Goal: Task Accomplishment & Management: Use online tool/utility

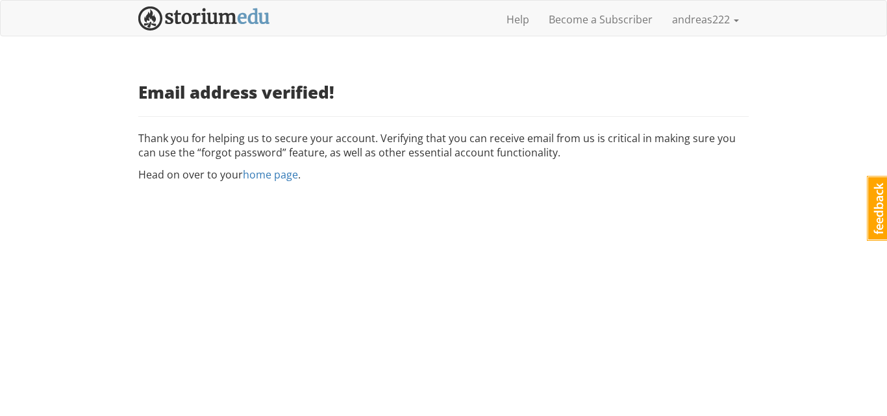
click at [355, 182] on p "Head on over to your home page ." at bounding box center [443, 175] width 610 height 15
click at [277, 182] on link "home page" at bounding box center [270, 175] width 55 height 14
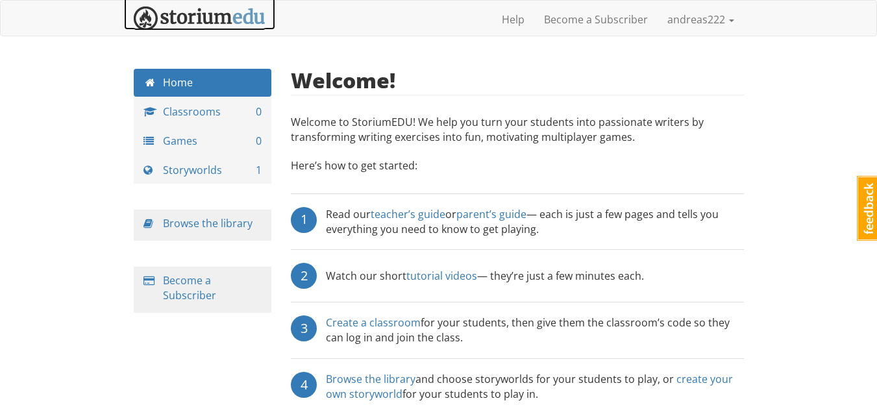
click at [217, 23] on img at bounding box center [200, 18] width 132 height 24
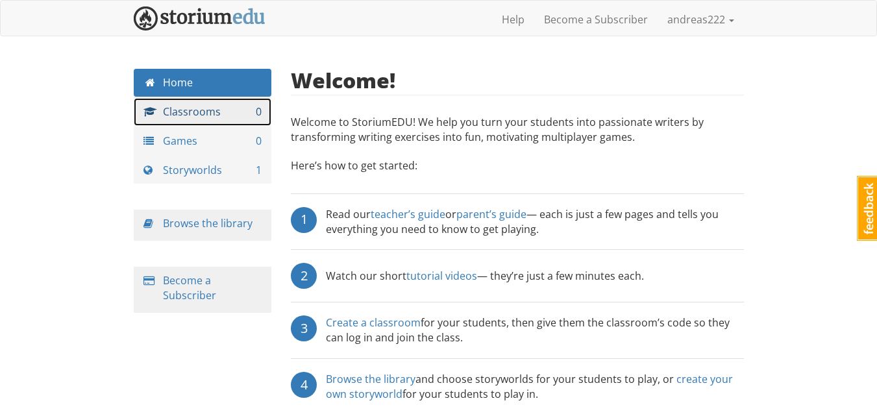
click at [189, 113] on link "Classrooms 0" at bounding box center [203, 112] width 138 height 28
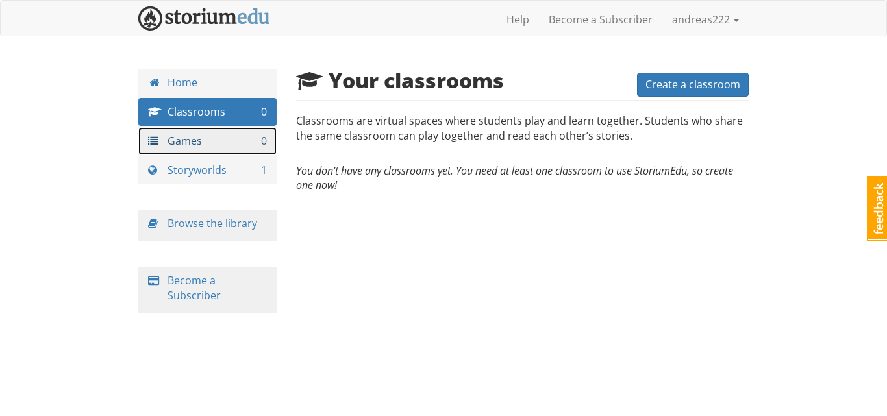
click at [189, 144] on link "Games 0" at bounding box center [207, 141] width 138 height 28
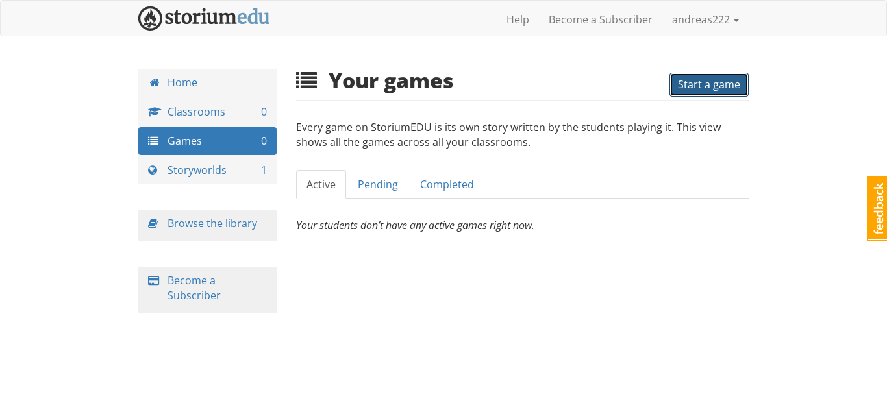
click at [708, 96] on button "Start a game" at bounding box center [709, 85] width 79 height 24
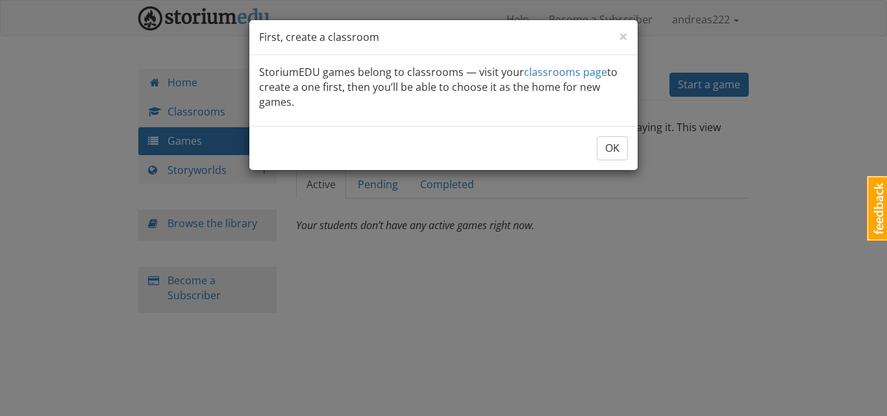
click at [351, 73] on p "StoriumEDU games belong to classrooms — visit your classrooms page to create a …" at bounding box center [443, 87] width 369 height 45
click at [571, 77] on link "classrooms page" at bounding box center [565, 72] width 83 height 14
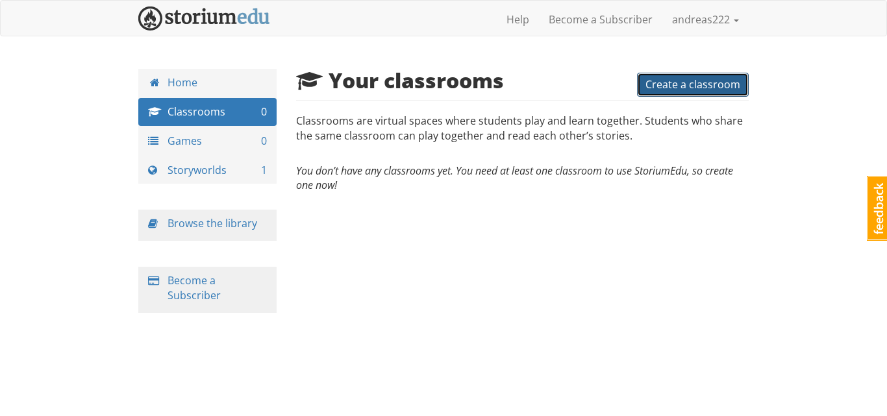
click at [689, 88] on span "Create a classroom" at bounding box center [693, 84] width 95 height 14
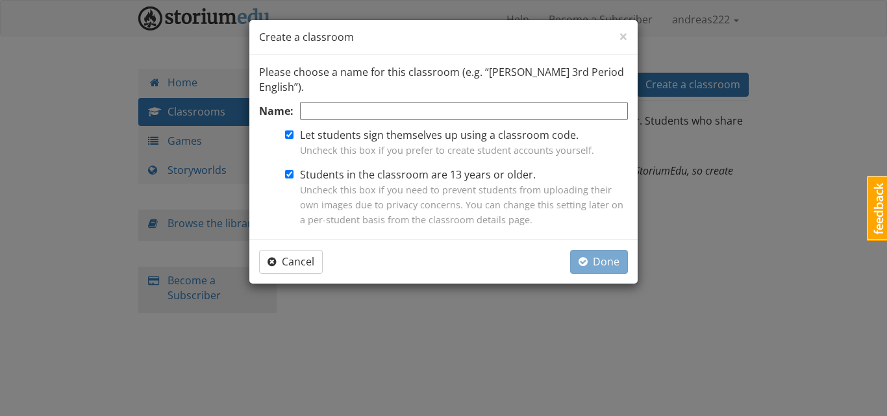
click at [323, 113] on input "Name:" at bounding box center [464, 111] width 328 height 19
type input "FLE Grade 10"
click at [593, 264] on span "Done" at bounding box center [599, 262] width 41 height 14
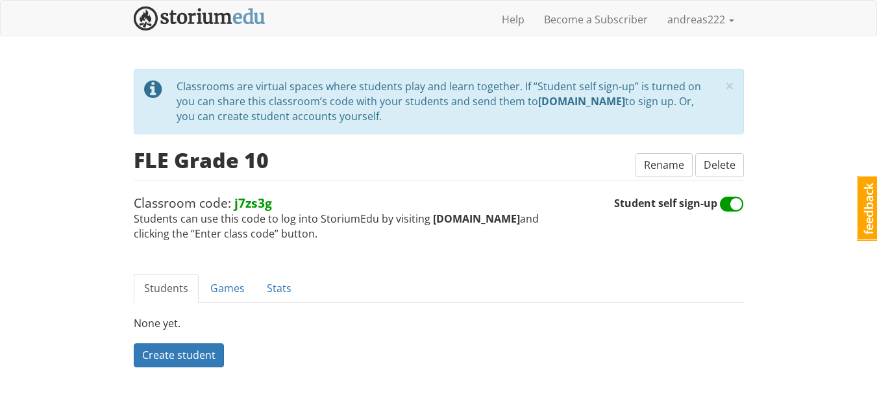
scroll to position [16, 0]
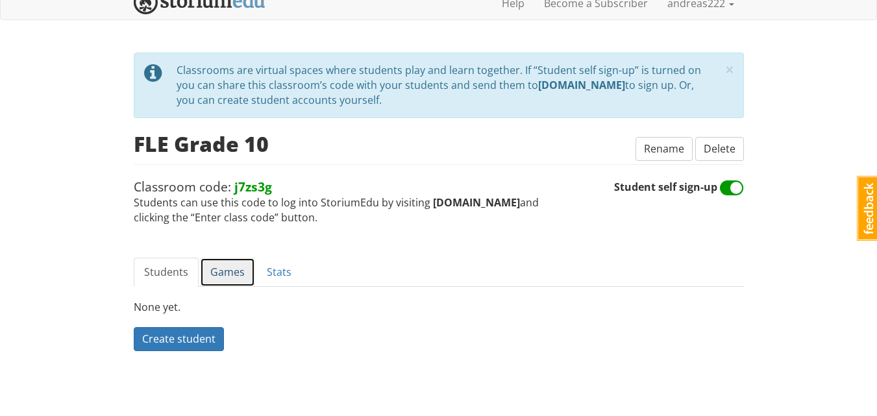
click at [225, 271] on link "Games" at bounding box center [227, 272] width 55 height 29
click at [205, 335] on span "Create a game" at bounding box center [177, 339] width 71 height 14
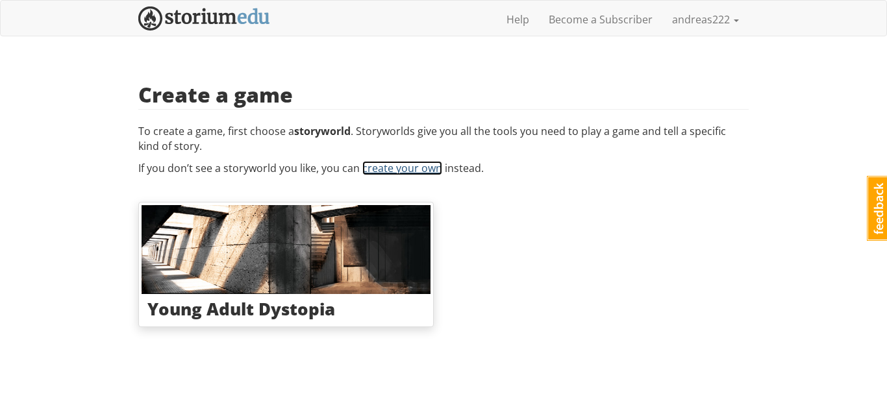
click at [388, 170] on link "create your own" at bounding box center [402, 168] width 80 height 14
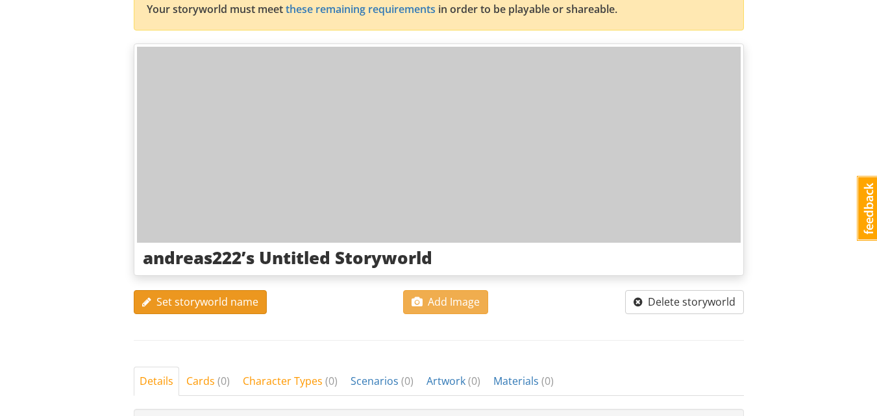
scroll to position [65, 0]
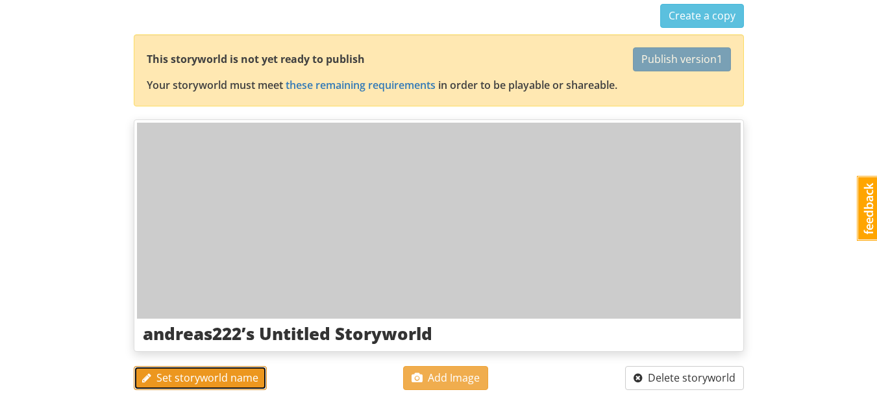
click at [221, 378] on span "Set storyworld name" at bounding box center [200, 378] width 116 height 14
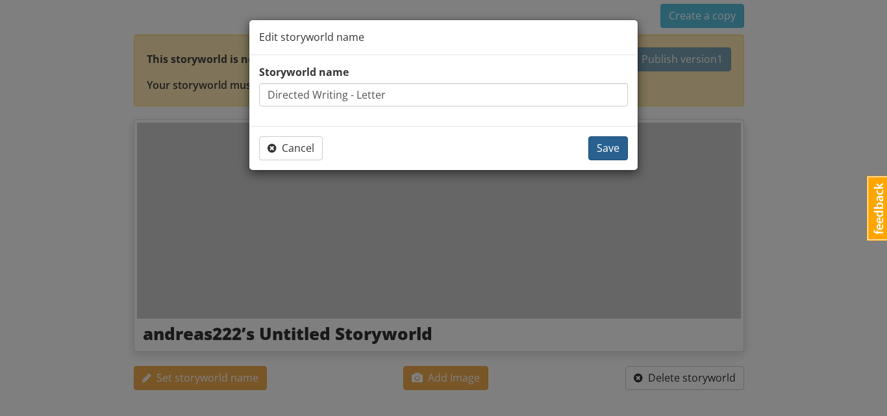
type input "Directed Writing - Letter"
click at [609, 150] on span "Save" at bounding box center [608, 148] width 23 height 14
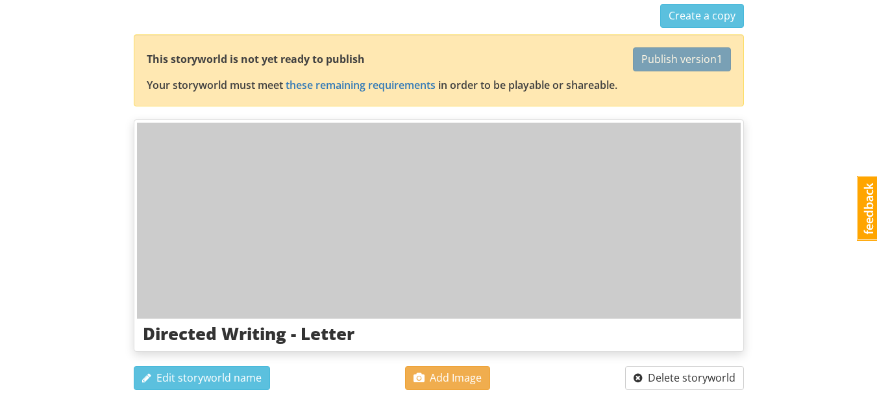
click at [102, 186] on div "andreas222 andreas222 1 Toggle navigation Help Become a Subscriber andreas222 P…" at bounding box center [438, 400] width 877 height 931
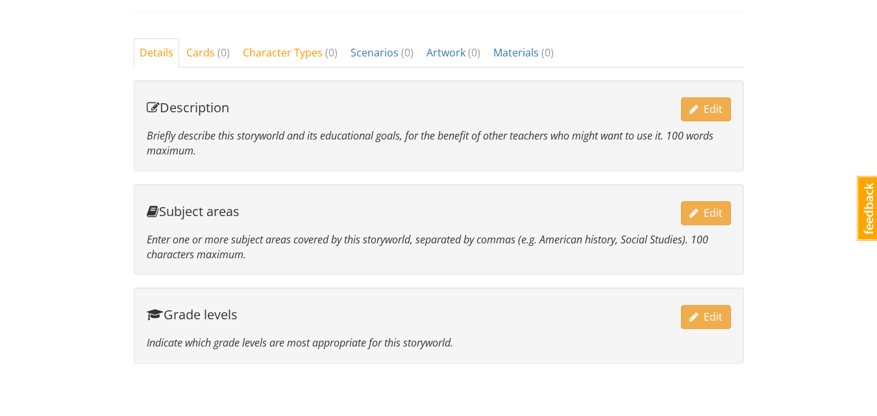
scroll to position [384, 0]
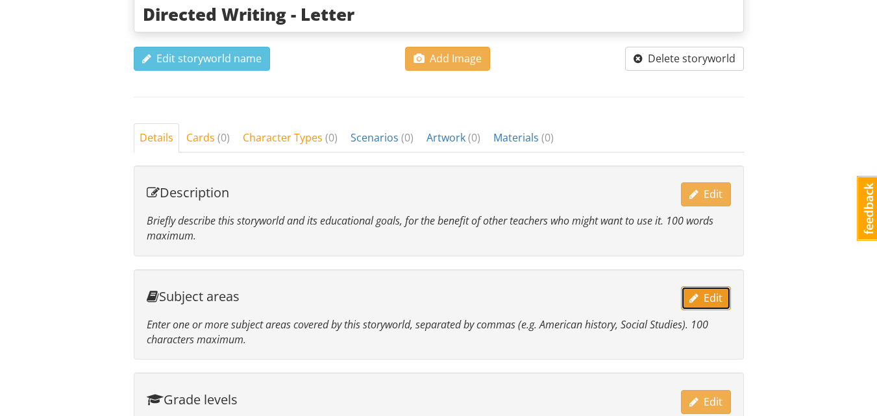
click at [715, 303] on span "Edit" at bounding box center [706, 298] width 33 height 14
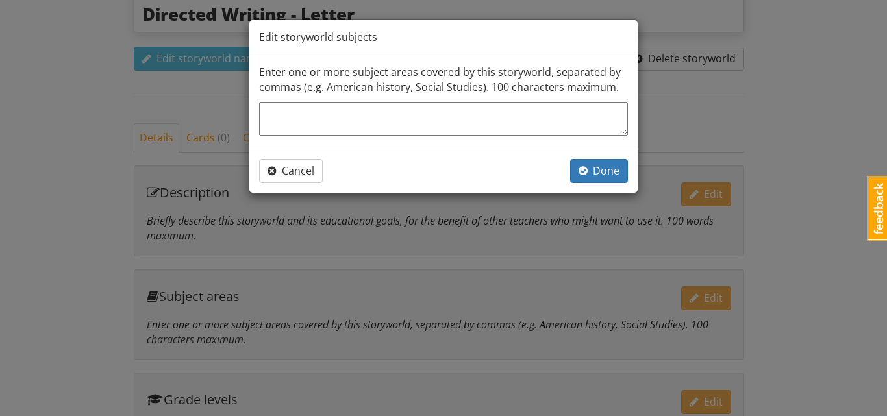
click at [477, 123] on textarea at bounding box center [443, 119] width 369 height 34
click at [453, 38] on div "Edit storyworld subjects" at bounding box center [443, 37] width 388 height 35
click at [453, 49] on div "Edit storyworld subjects" at bounding box center [443, 37] width 388 height 35
click at [446, 127] on textarea at bounding box center [443, 119] width 369 height 34
click at [290, 169] on span "Cancel" at bounding box center [291, 171] width 47 height 14
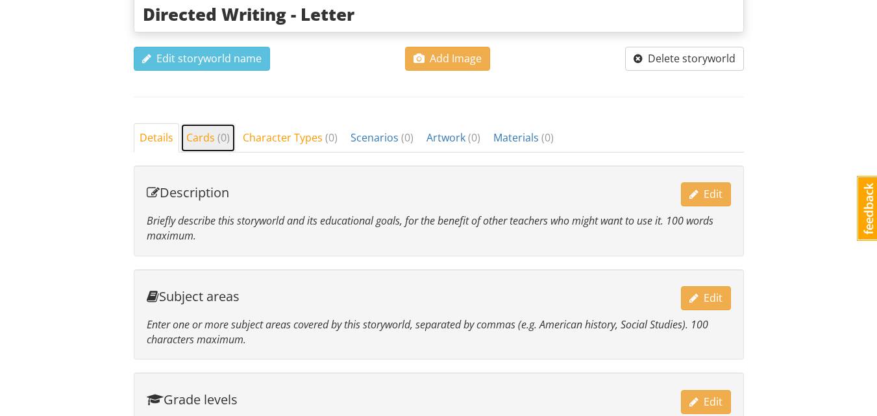
click at [199, 132] on span "Cards ( 0 )" at bounding box center [208, 138] width 44 height 14
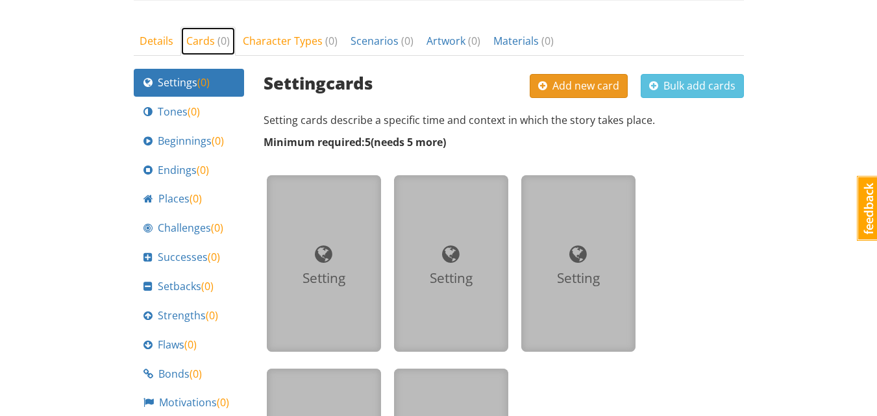
scroll to position [449, 0]
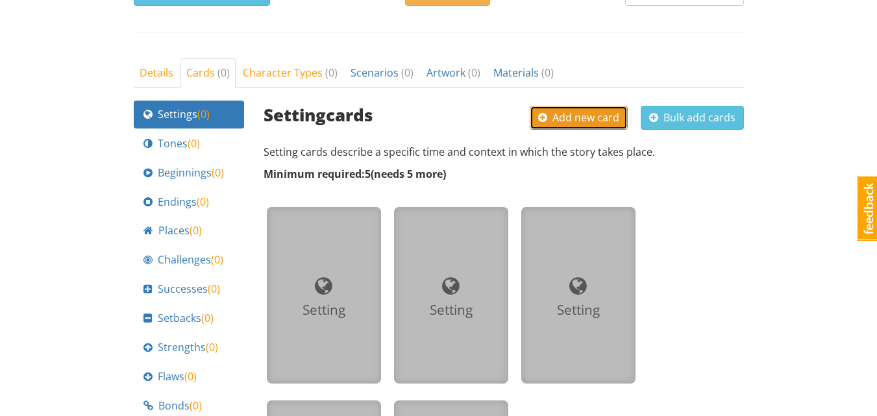
click at [592, 114] on span "Add new card" at bounding box center [578, 117] width 81 height 14
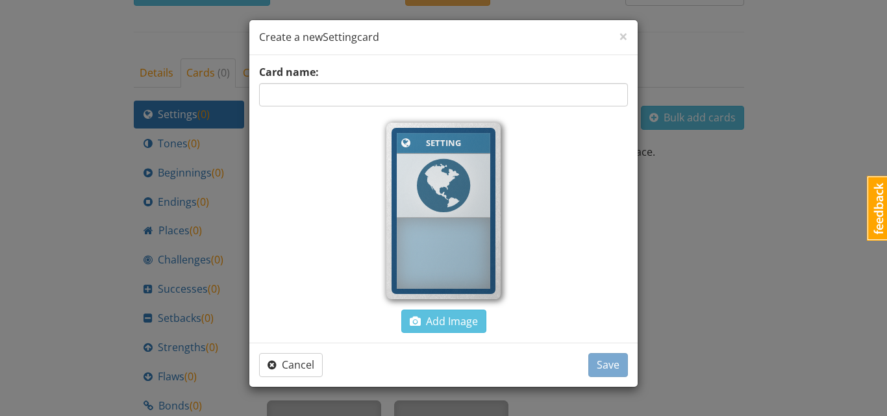
click at [630, 35] on div "× Close Create a new Setting card" at bounding box center [443, 37] width 388 height 35
click at [622, 35] on span "×" at bounding box center [623, 35] width 9 height 21
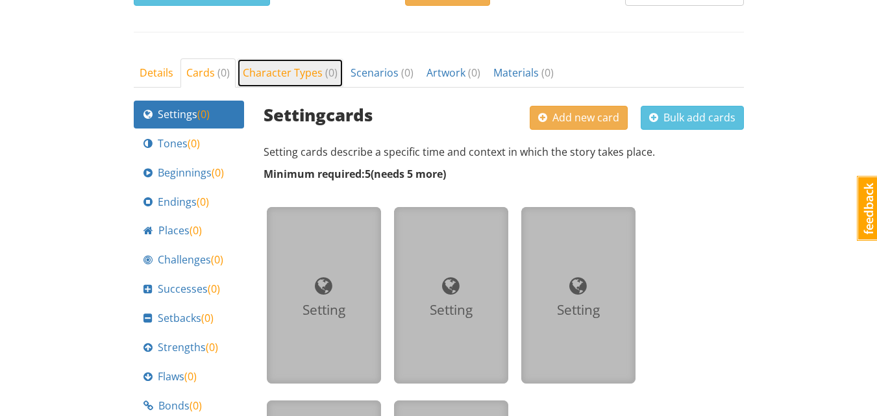
click at [272, 70] on span "Character Types ( 0 )" at bounding box center [290, 73] width 95 height 14
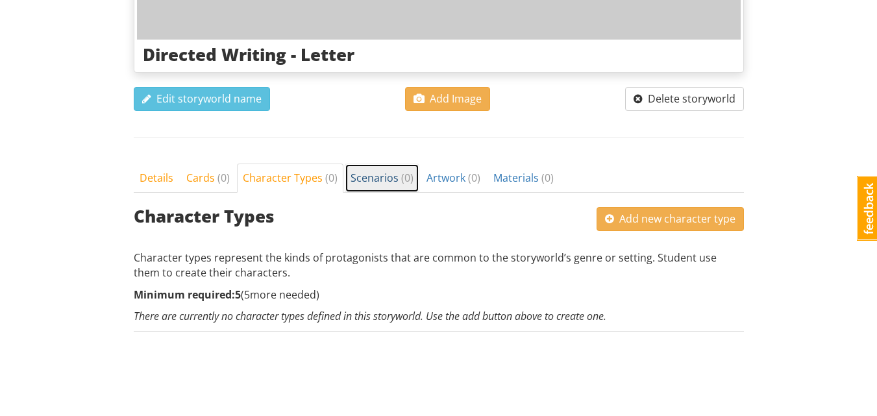
click at [364, 177] on span "Scenarios ( 0 )" at bounding box center [382, 178] width 63 height 14
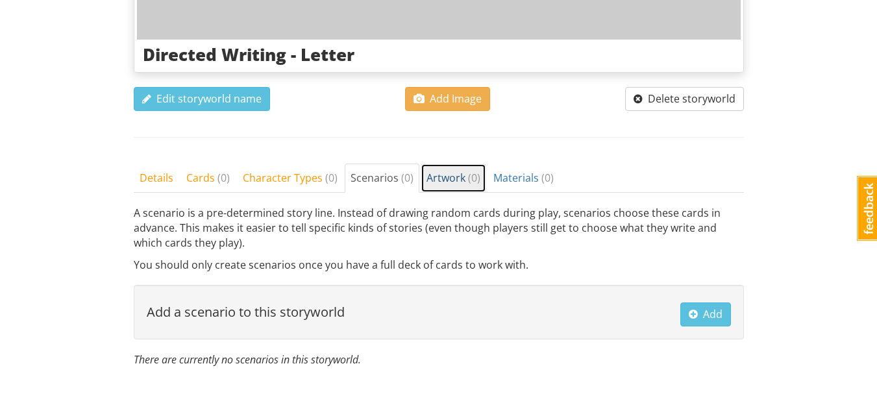
click at [437, 184] on span "Artwork ( 0 )" at bounding box center [454, 178] width 54 height 14
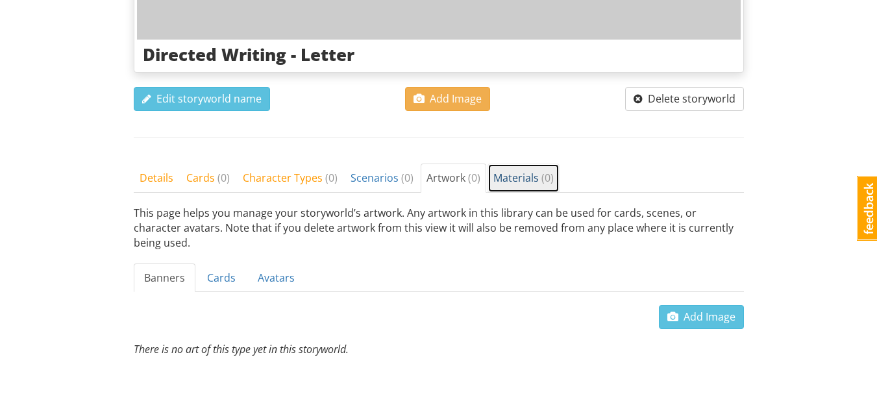
click at [521, 182] on span "Materials ( 0 )" at bounding box center [524, 178] width 60 height 14
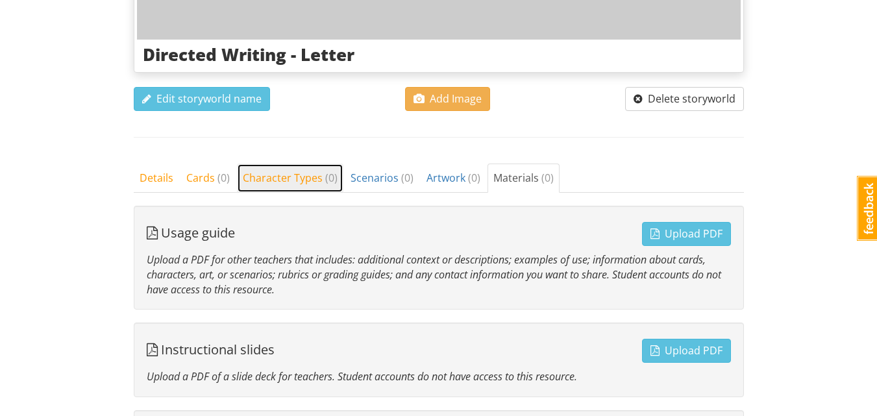
click at [281, 182] on span "Character Types ( 0 )" at bounding box center [290, 178] width 95 height 14
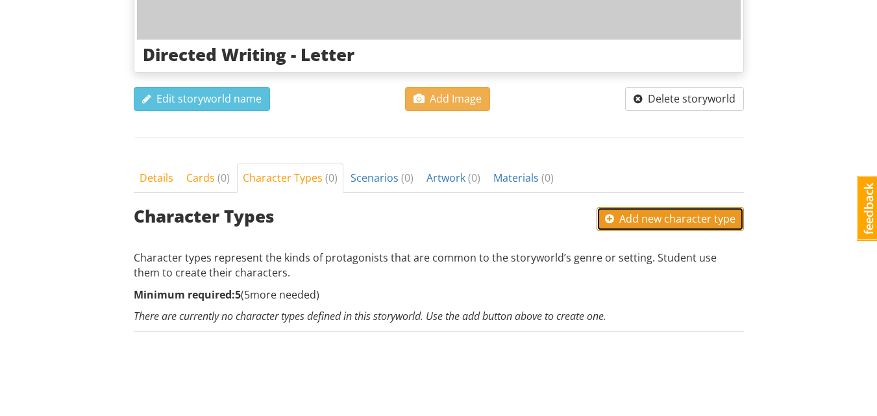
click at [660, 221] on span "Add new character type" at bounding box center [670, 219] width 131 height 14
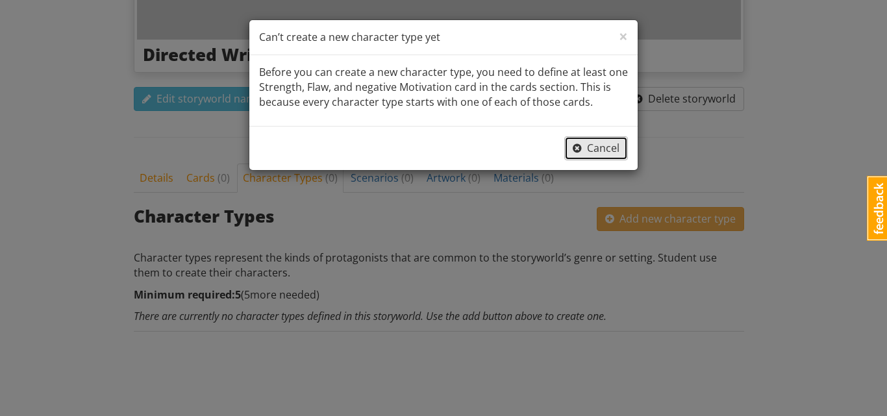
click at [598, 157] on button "Cancel" at bounding box center [596, 148] width 64 height 24
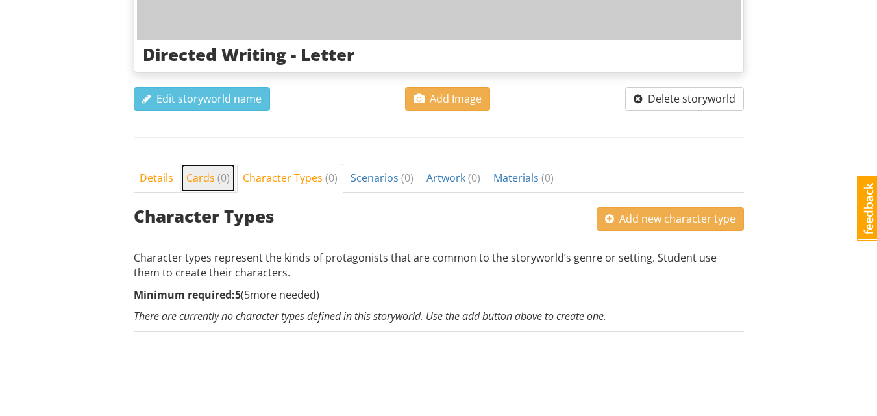
click at [214, 173] on span "Cards ( 0 )" at bounding box center [208, 178] width 44 height 14
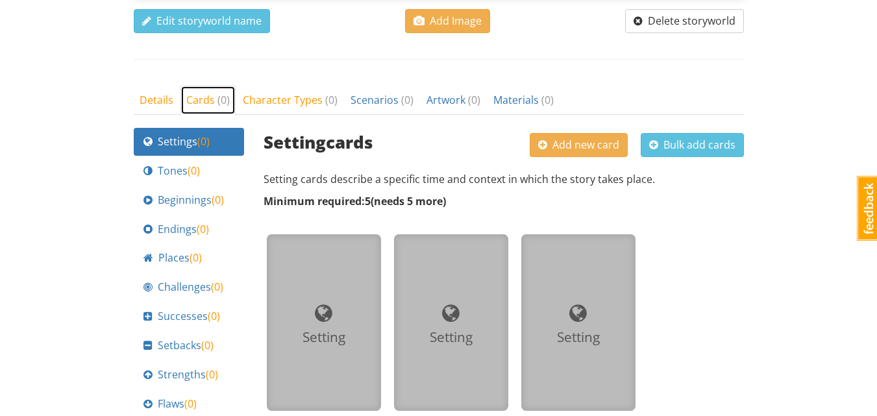
scroll to position [539, 0]
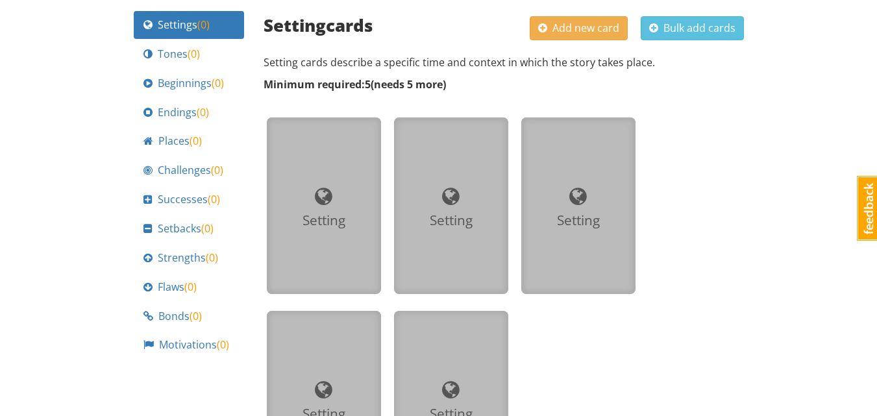
click at [736, 128] on div "Setting Setting Setting Setting Setting" at bounding box center [503, 304] width 487 height 387
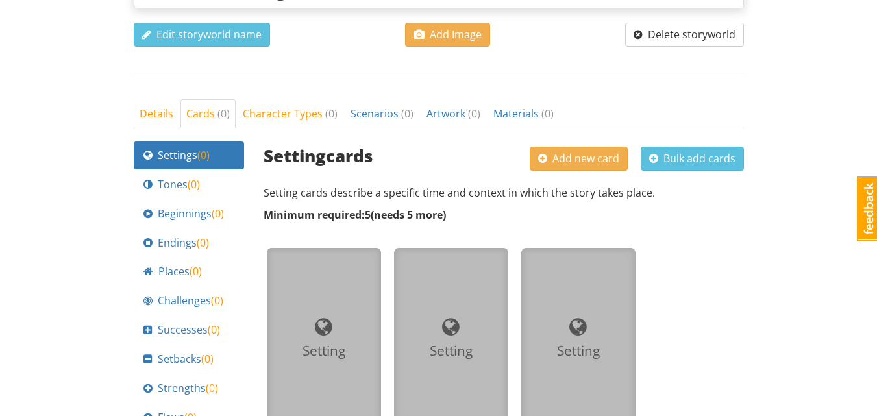
scroll to position [381, 0]
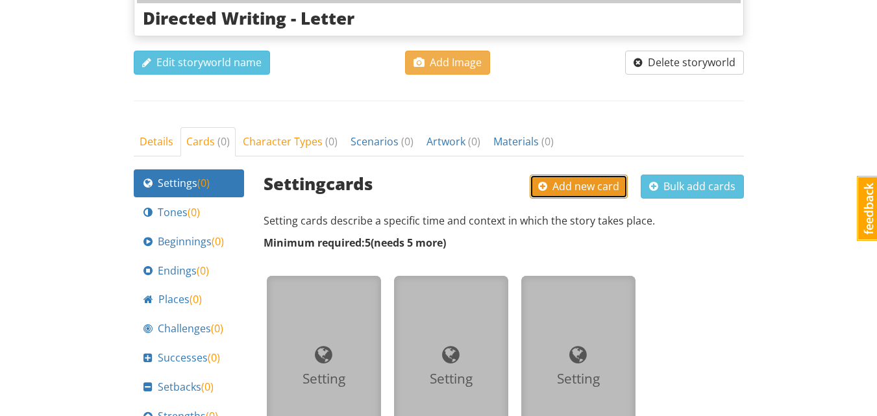
click at [596, 182] on span "Add new card" at bounding box center [578, 186] width 81 height 14
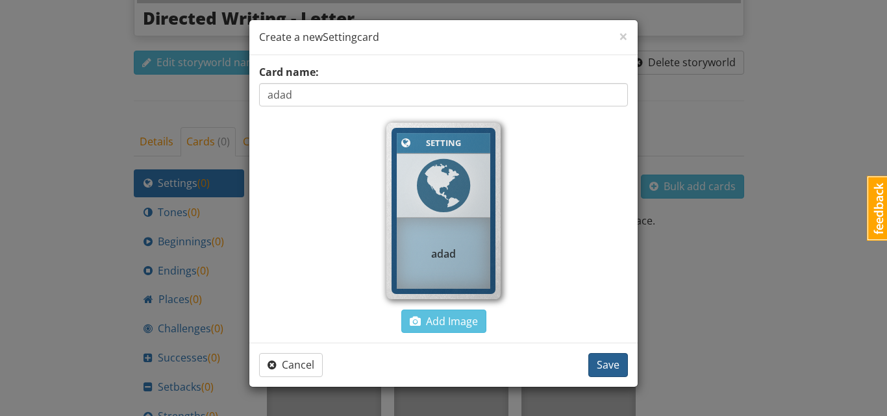
type input "adad"
click at [608, 362] on span "Save" at bounding box center [608, 365] width 23 height 14
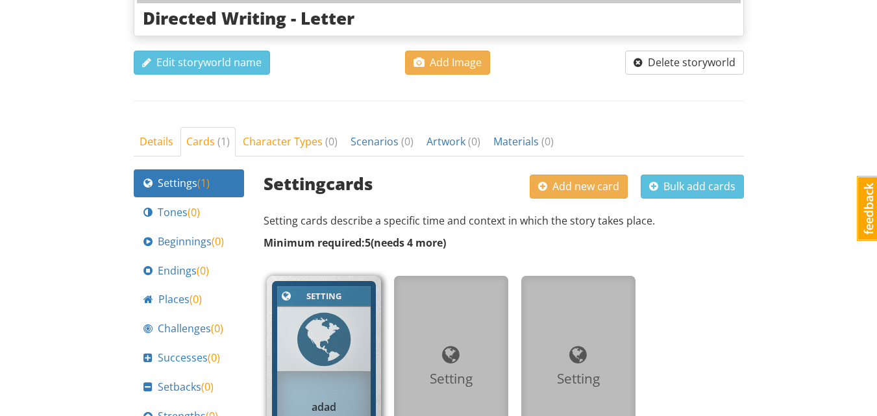
click at [723, 234] on div "Setting cards Add new card Bulk add cards Setting cards describe a specific tim…" at bounding box center [504, 420] width 481 height 501
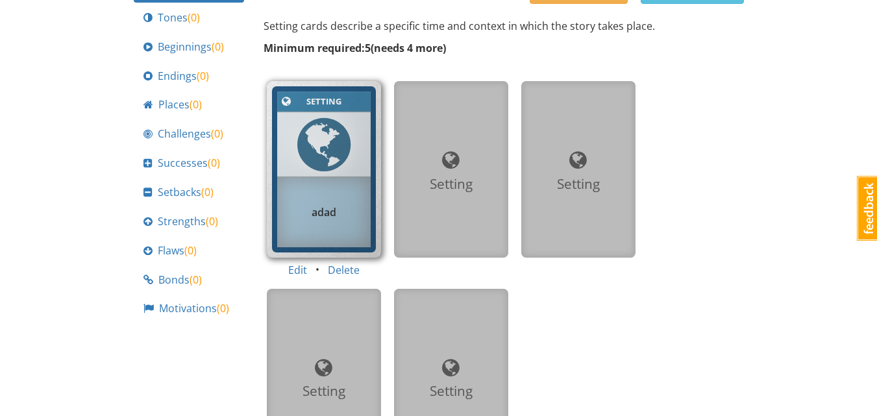
scroll to position [510, 0]
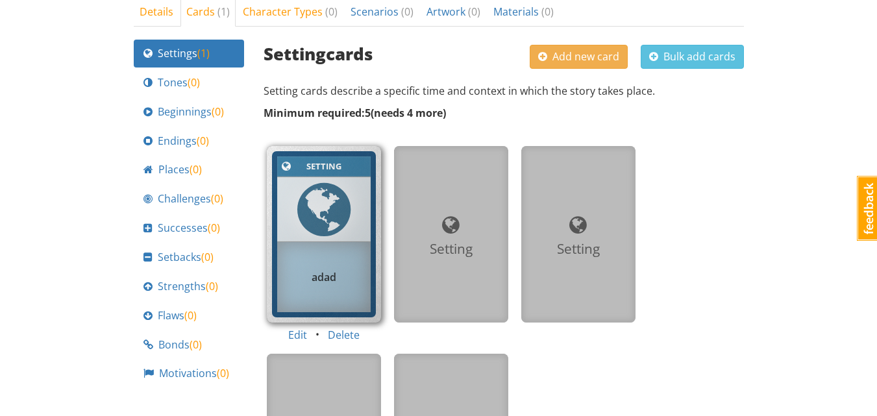
click at [413, 101] on div "Setting cards Add new card Bulk add cards Setting cards describe a specific tim…" at bounding box center [504, 290] width 481 height 501
click at [183, 83] on span "Tones ( 0 )" at bounding box center [179, 82] width 42 height 15
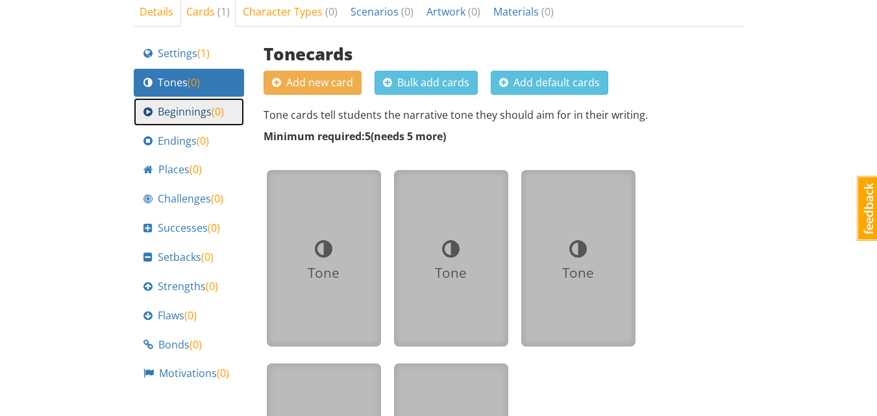
click at [187, 108] on span "Beginnings ( 0 )" at bounding box center [191, 112] width 66 height 15
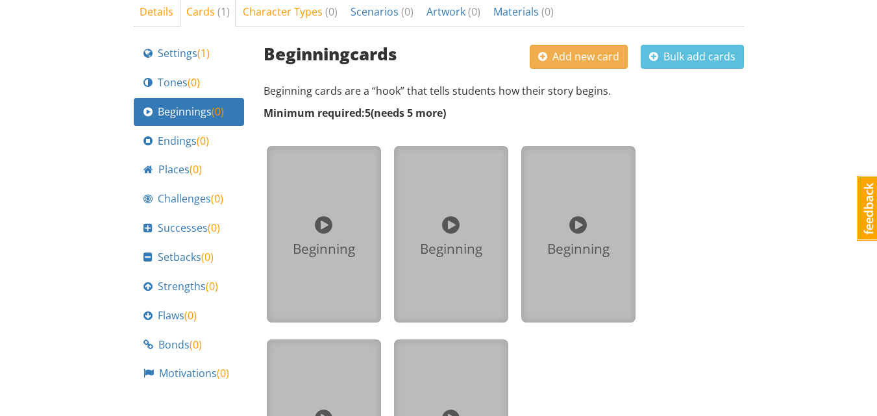
click at [327, 225] on span at bounding box center [324, 225] width 18 height 20
click at [564, 53] on span "Add new card" at bounding box center [578, 56] width 81 height 14
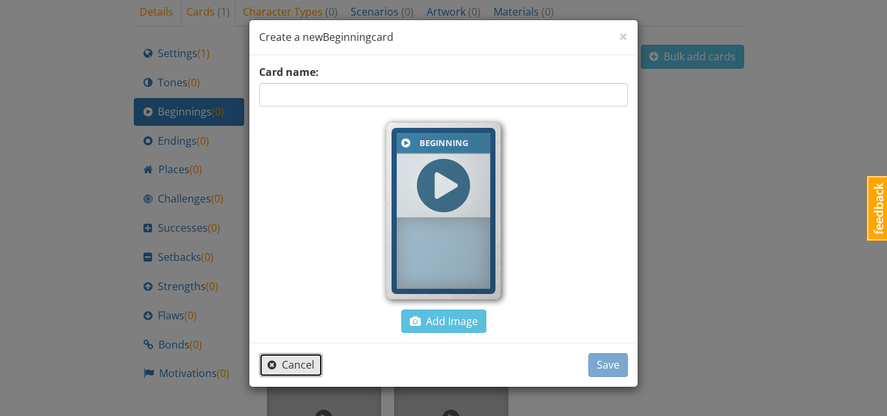
click at [294, 359] on span "Cancel" at bounding box center [291, 365] width 47 height 14
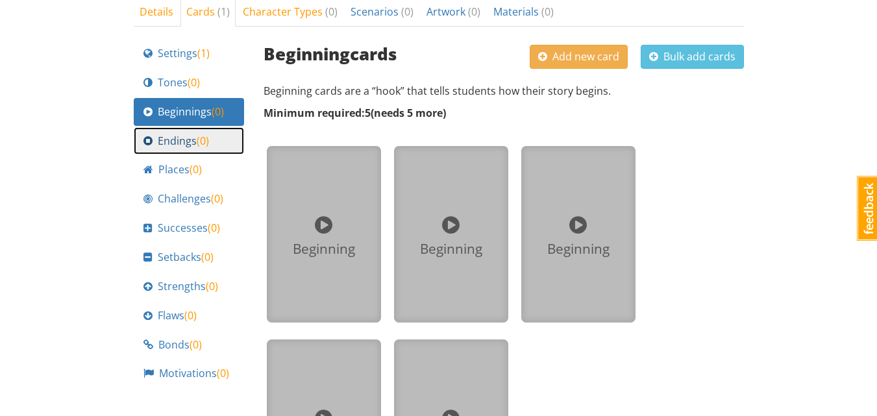
click at [192, 151] on link "Endings ( 0 )" at bounding box center [189, 141] width 110 height 28
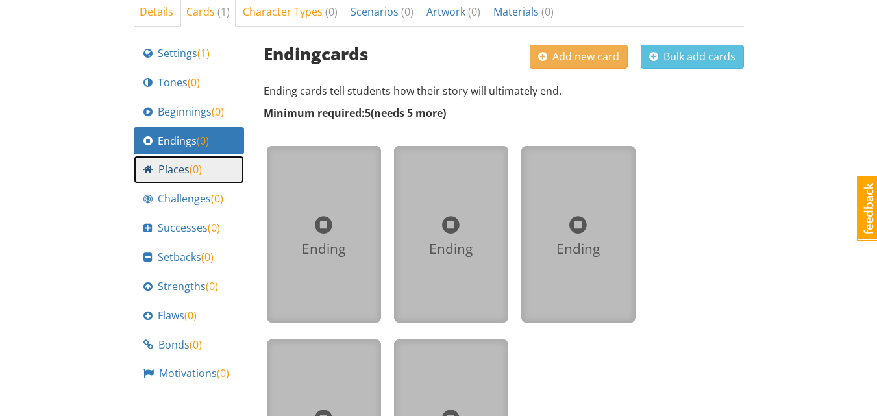
click at [177, 173] on span "Places ( 0 )" at bounding box center [180, 169] width 44 height 15
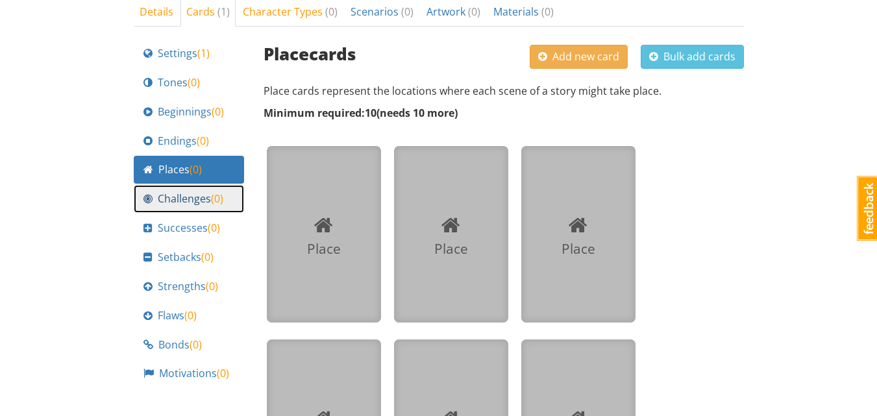
click at [181, 188] on link "Challenges ( 0 )" at bounding box center [189, 199] width 110 height 28
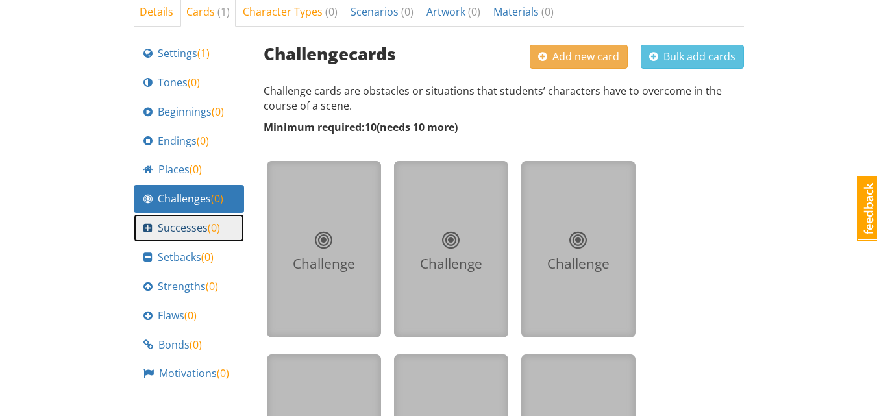
click at [187, 225] on span "Successes ( 0 )" at bounding box center [189, 228] width 62 height 15
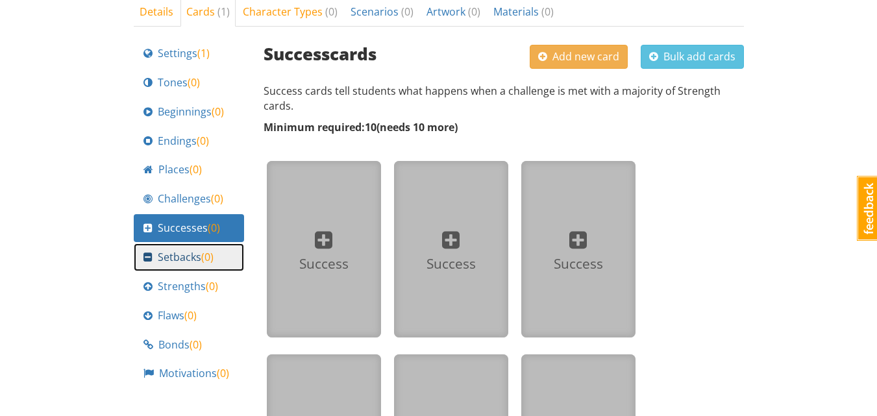
click at [181, 263] on span "Setbacks ( 0 )" at bounding box center [186, 257] width 56 height 15
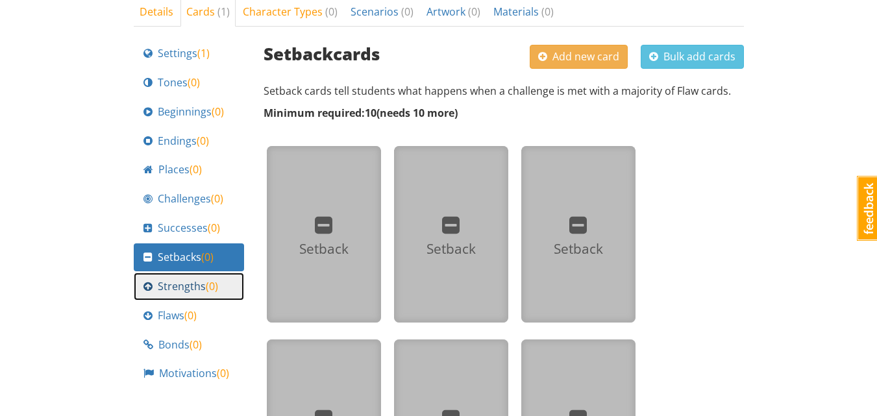
click at [182, 273] on link "Strengths ( 0 )" at bounding box center [189, 287] width 110 height 28
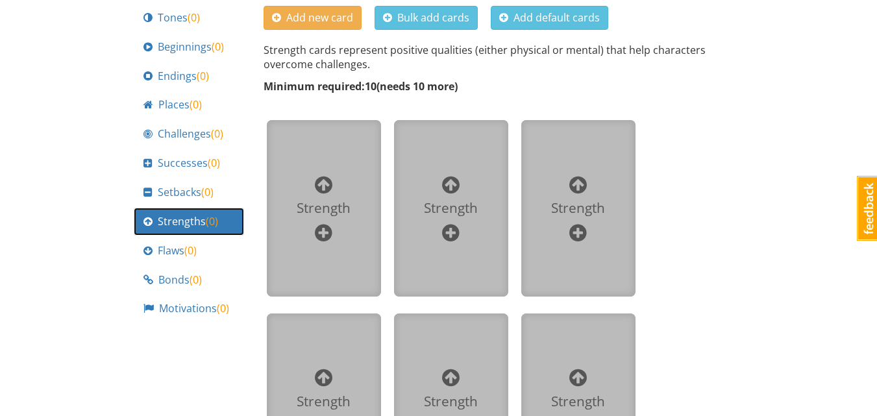
scroll to position [316, 0]
